Goal: Transaction & Acquisition: Obtain resource

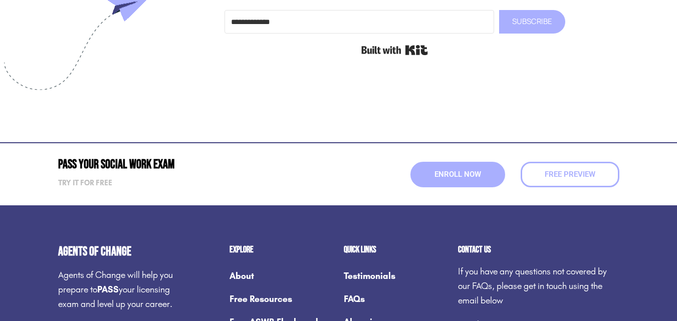
scroll to position [5259, 0]
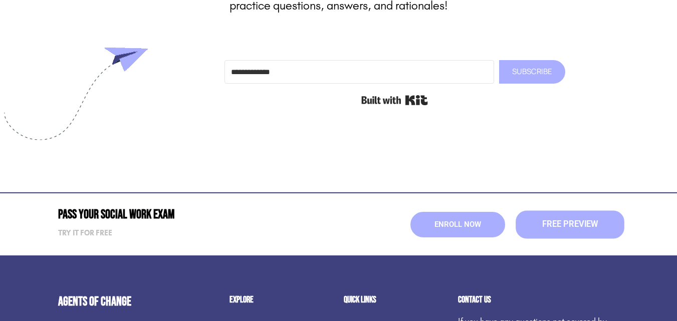
click at [551, 229] on span "Free Preview" at bounding box center [569, 224] width 56 height 9
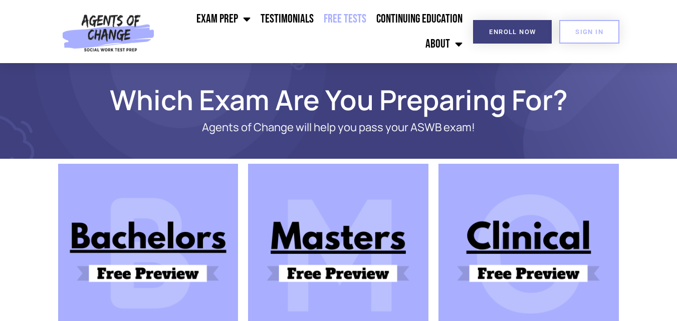
scroll to position [50, 0]
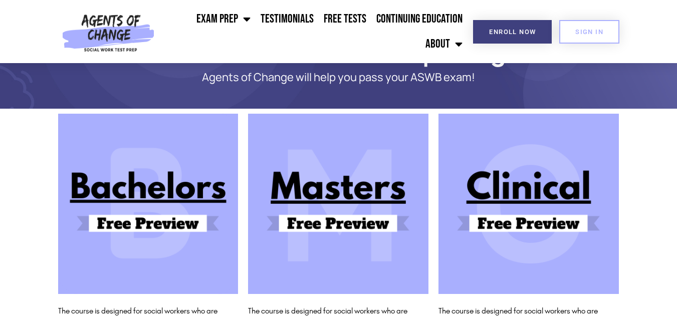
click at [351, 186] on img at bounding box center [338, 204] width 180 height 180
